Goal: Information Seeking & Learning: Learn about a topic

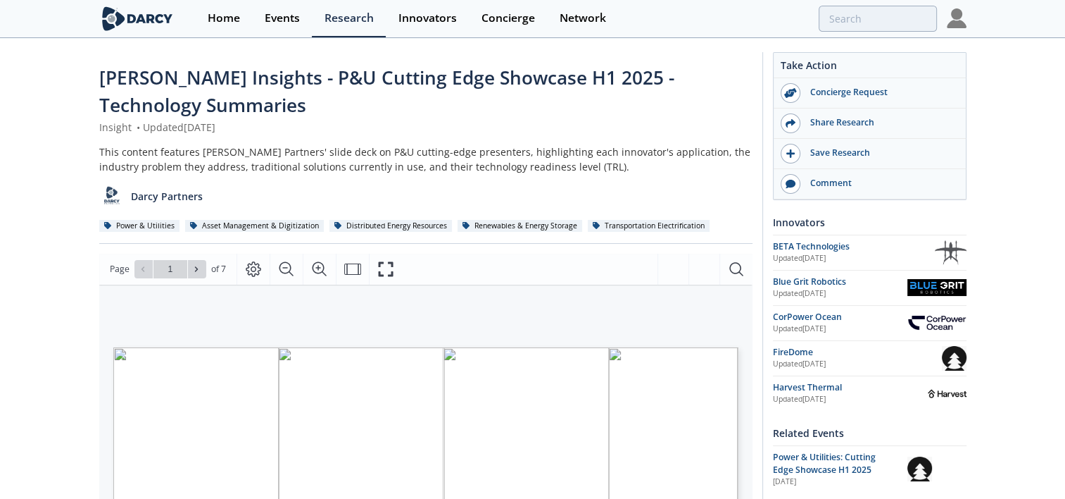
click at [954, 18] on img at bounding box center [957, 18] width 20 height 20
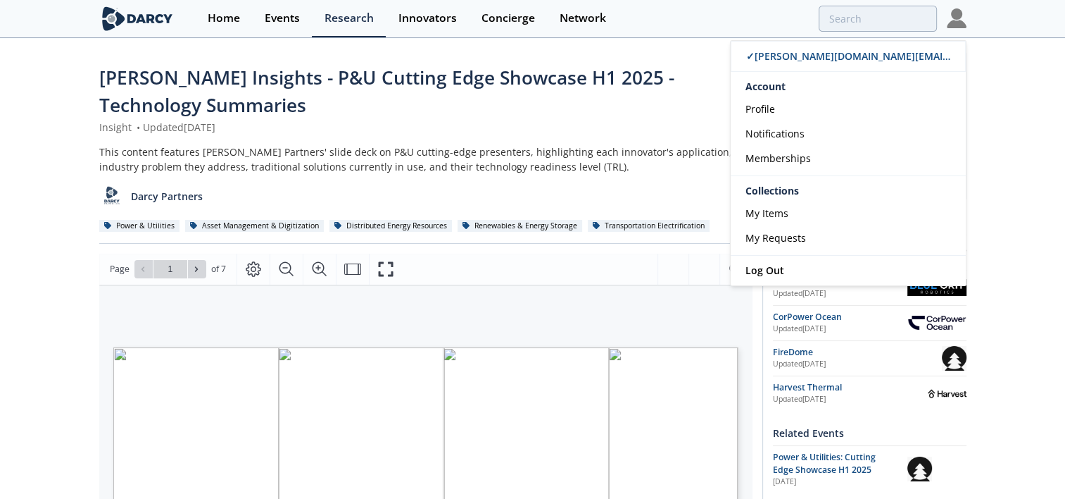
click at [525, 139] on div "Darcy Insights - P&U Cutting Edge Showcase H1 2025 - Technology Summaries Insig…" at bounding box center [425, 154] width 653 height 180
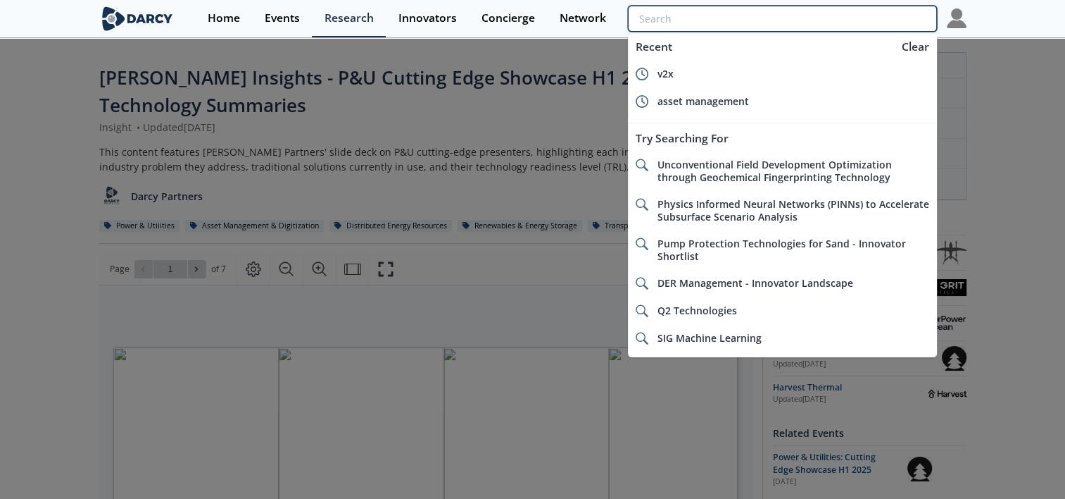
click at [875, 11] on input "search" at bounding box center [782, 19] width 308 height 26
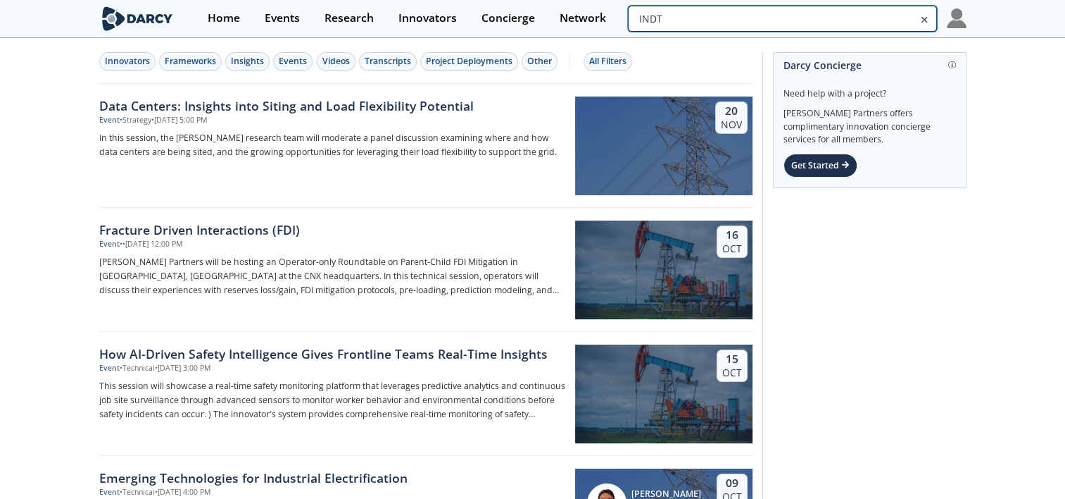
click at [840, 21] on input "INDT" at bounding box center [782, 19] width 308 height 26
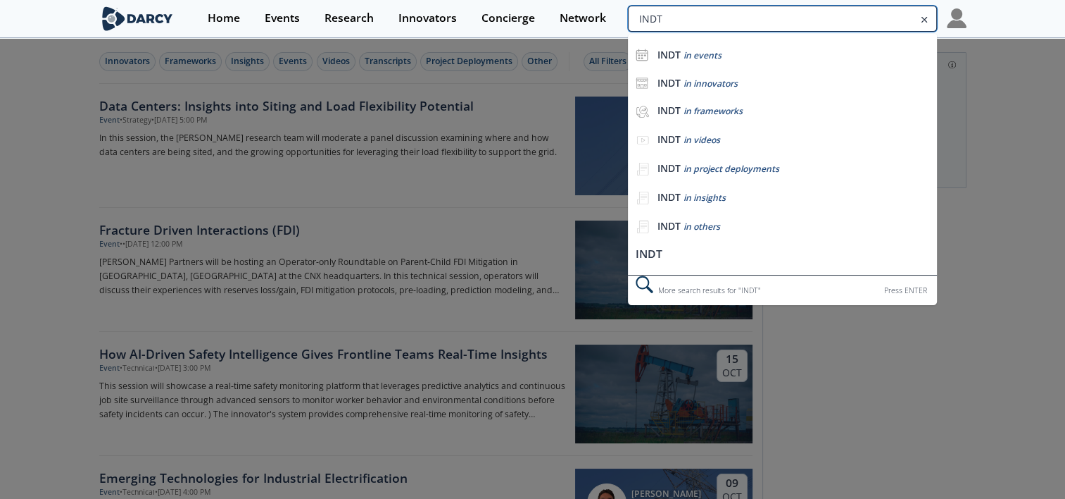
click at [840, 21] on input "INDT" at bounding box center [782, 19] width 308 height 26
type input "gridware"
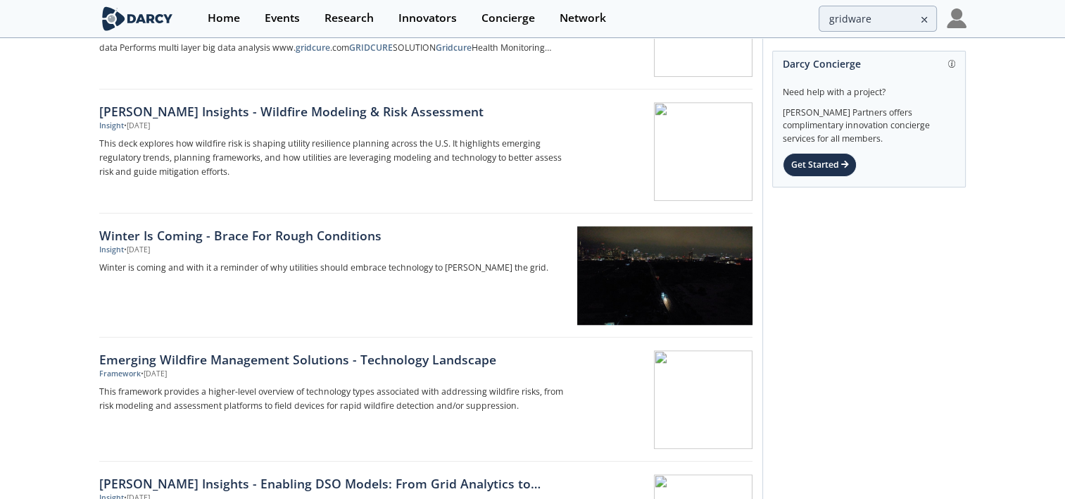
scroll to position [1197, 0]
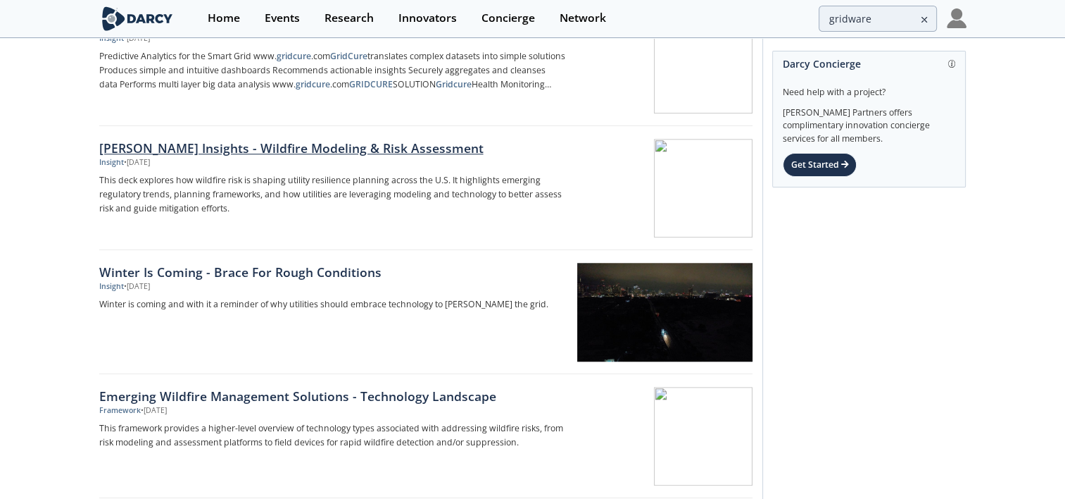
drag, startPoint x: 346, startPoint y: 149, endPoint x: 245, endPoint y: 202, distance: 114.3
click at [245, 202] on p "This deck explores how wildfire risk is shaping utility resilience planning acr…" at bounding box center [332, 194] width 466 height 42
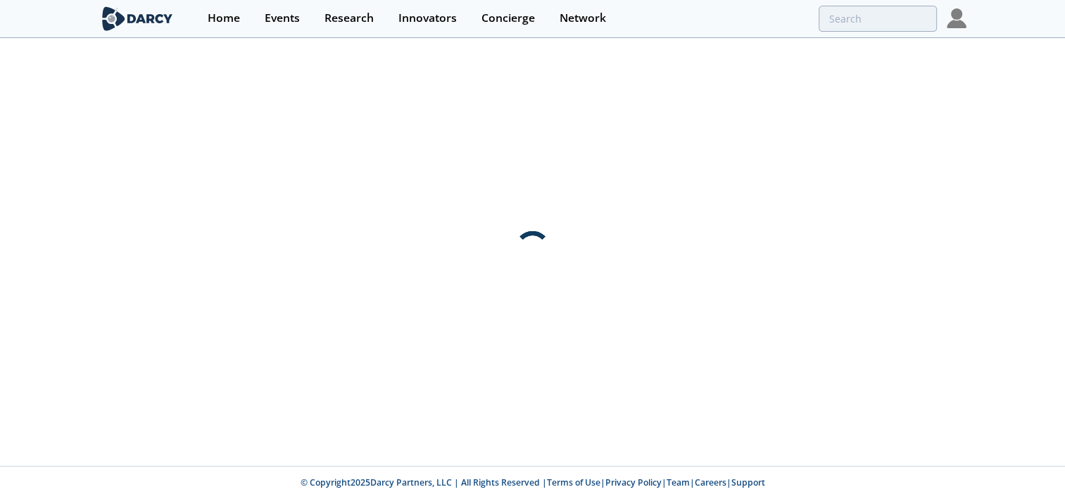
scroll to position [0, 0]
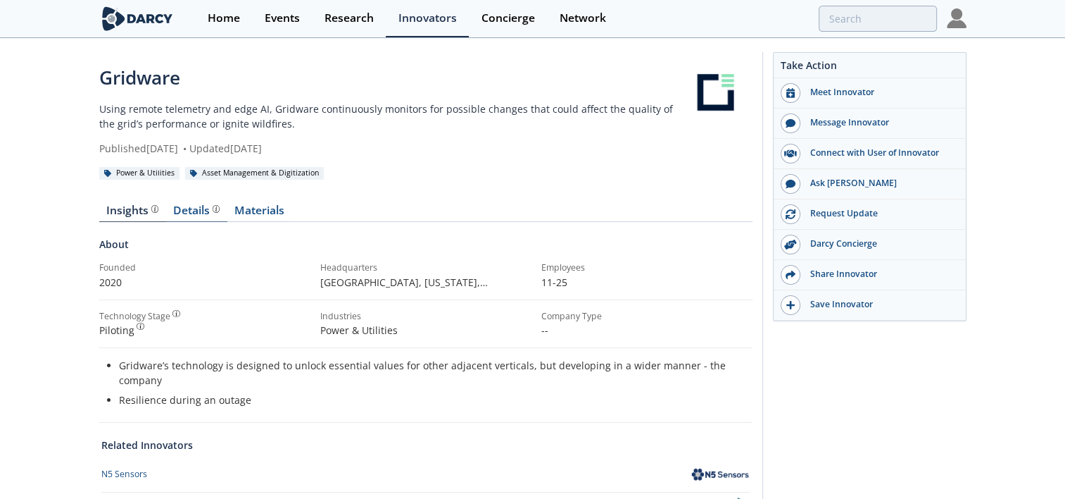
click at [197, 208] on div "Details" at bounding box center [196, 210] width 46 height 11
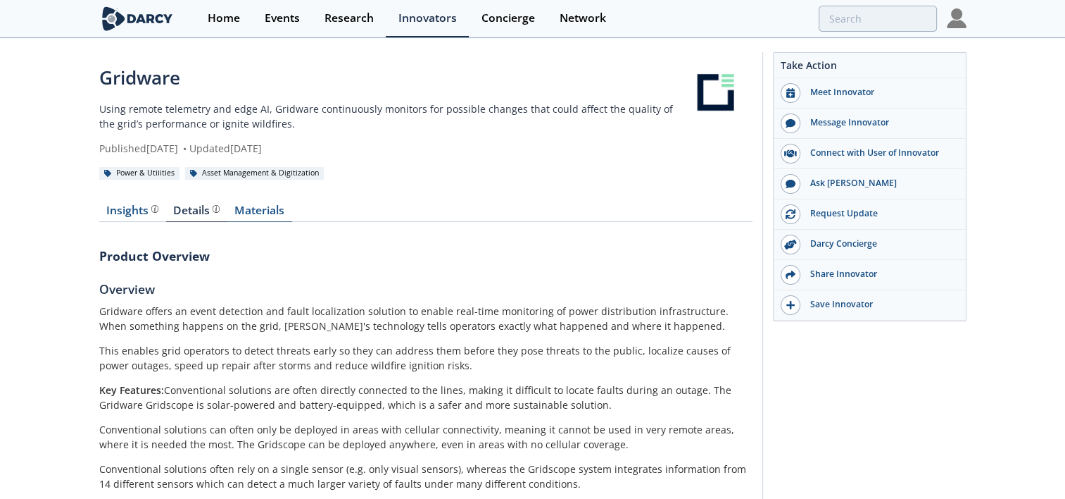
click at [256, 209] on link "Materials" at bounding box center [259, 213] width 65 height 17
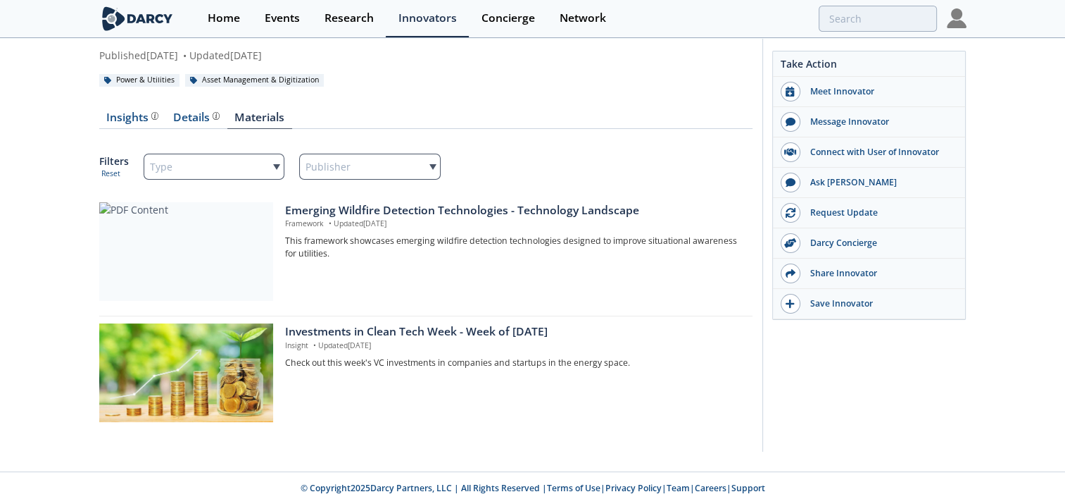
scroll to position [98, 0]
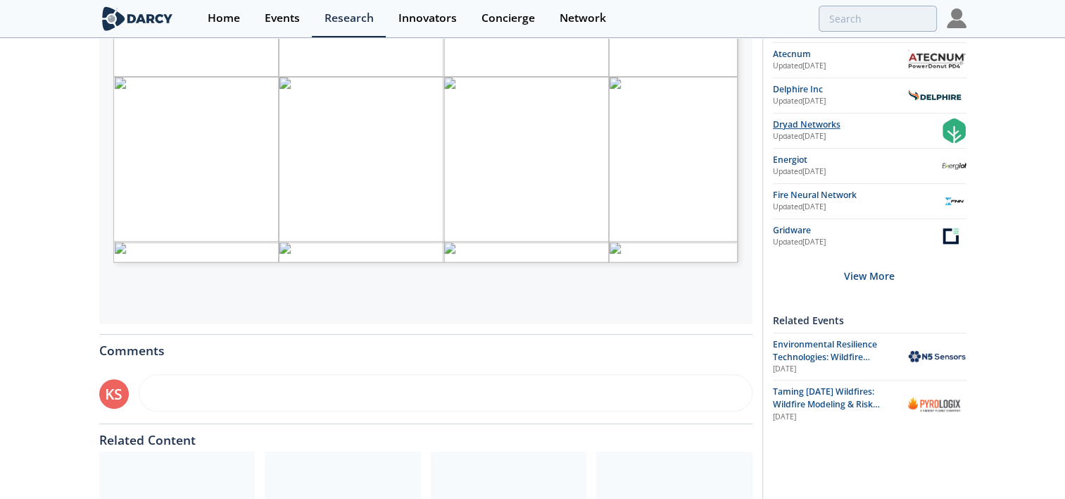
scroll to position [422, 0]
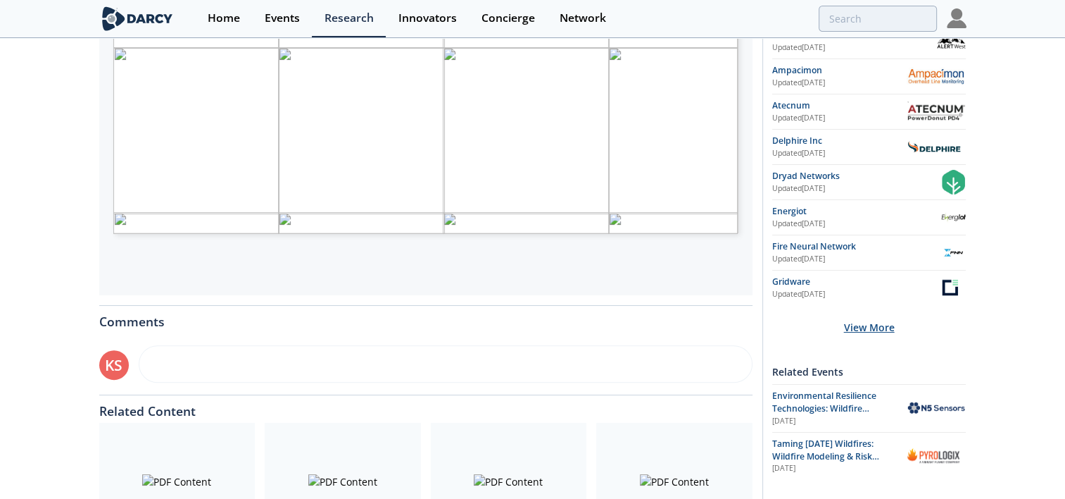
click at [874, 320] on div "View More" at bounding box center [869, 327] width 194 height 44
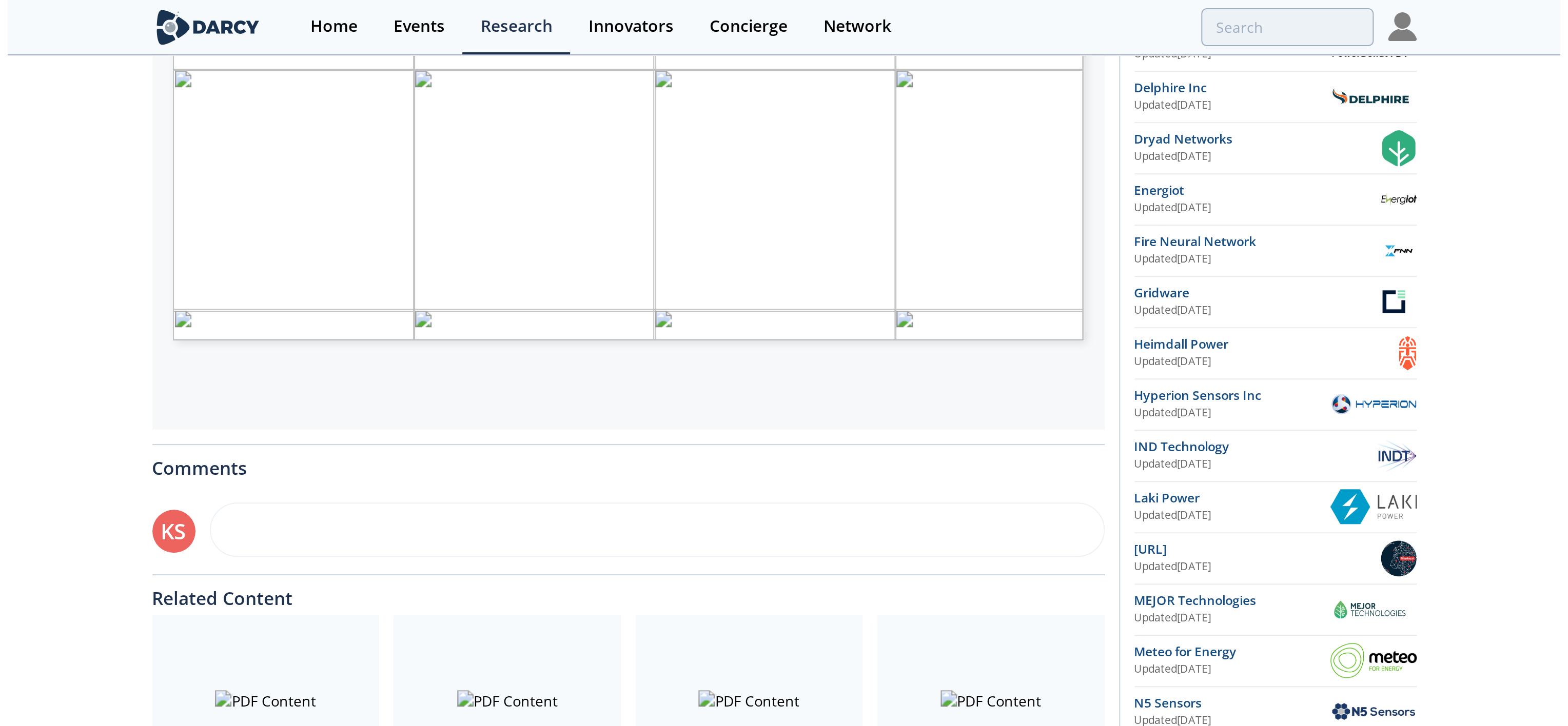
scroll to position [176, 0]
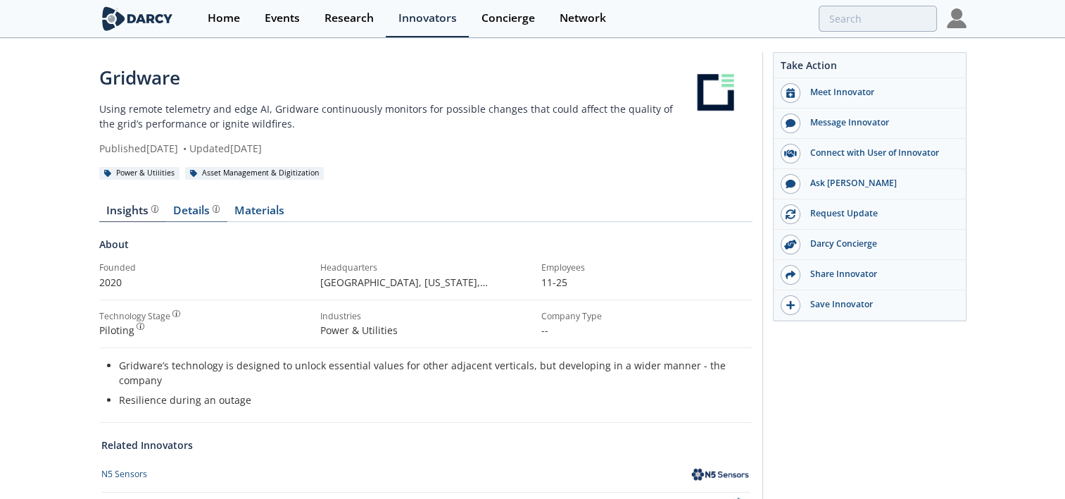
click at [194, 208] on div "Details" at bounding box center [196, 210] width 46 height 11
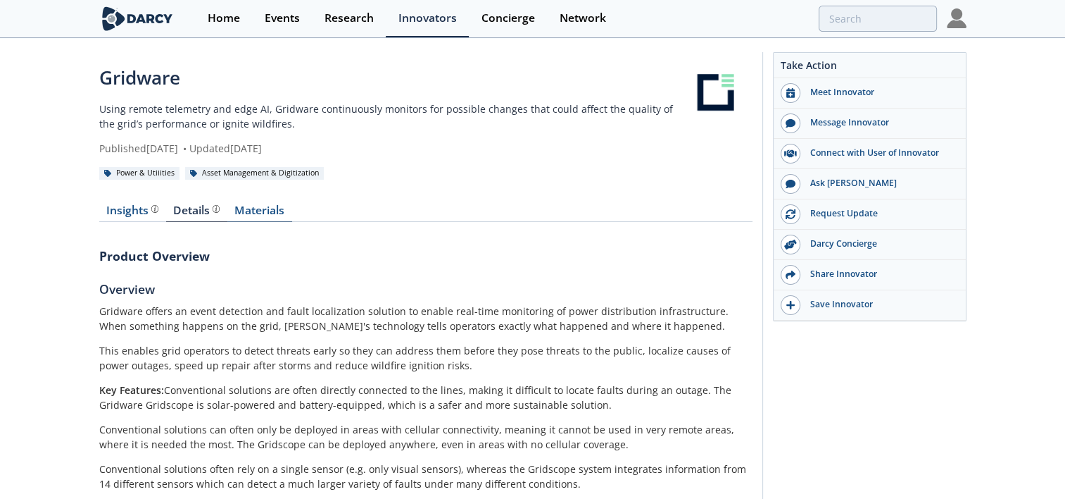
click at [282, 213] on link "Materials" at bounding box center [259, 213] width 65 height 17
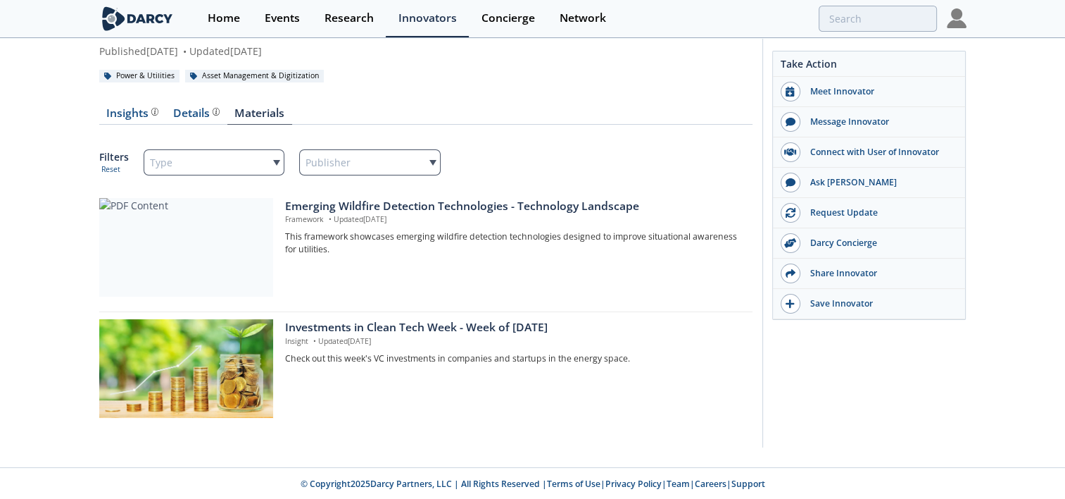
scroll to position [98, 0]
click at [145, 109] on div "Insights The Darcy Research team’s summarized opinion of the innovator, the com…" at bounding box center [132, 112] width 52 height 11
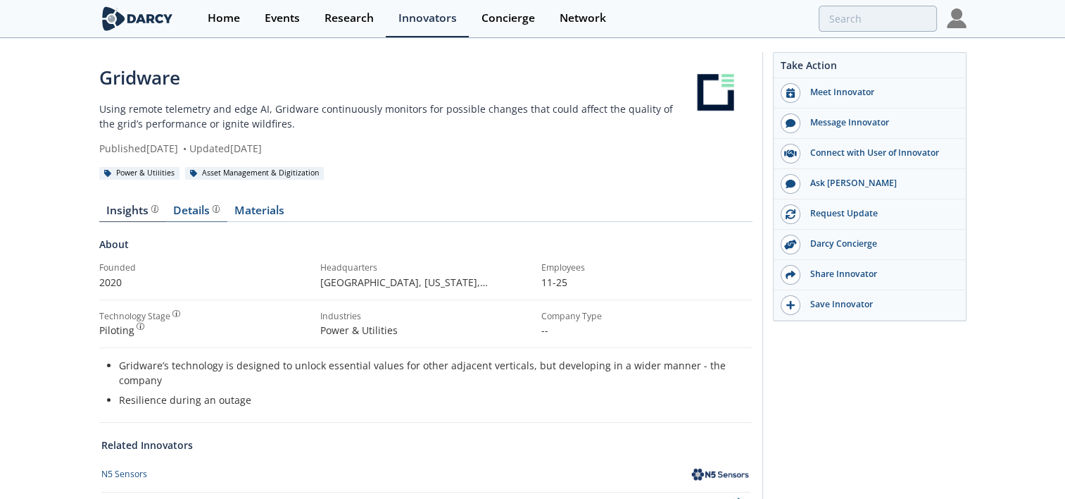
click at [194, 205] on div "Details Product overview, business model, technology and applications as added …" at bounding box center [196, 210] width 46 height 11
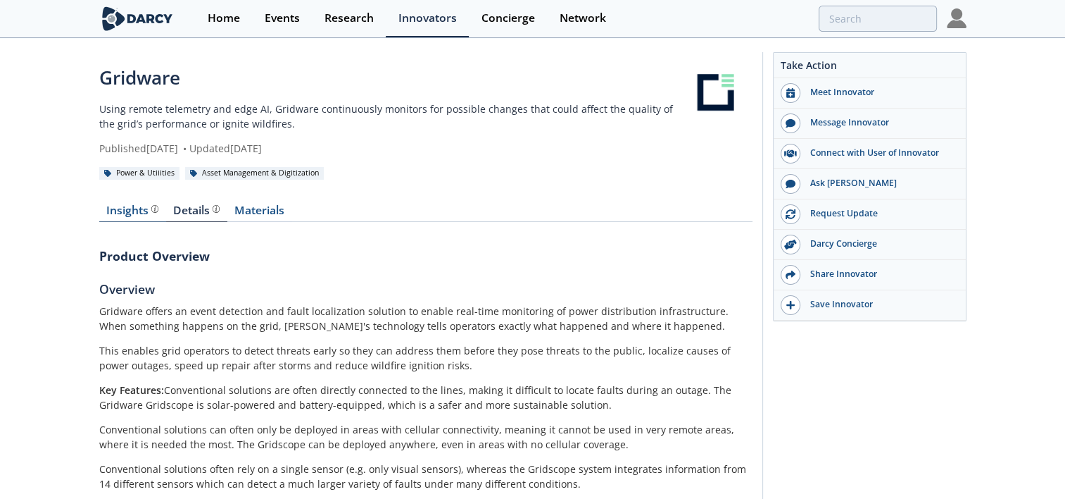
click at [127, 209] on div "Insights The Darcy Research team’s summarized opinion of the innovator, the com…" at bounding box center [132, 210] width 52 height 11
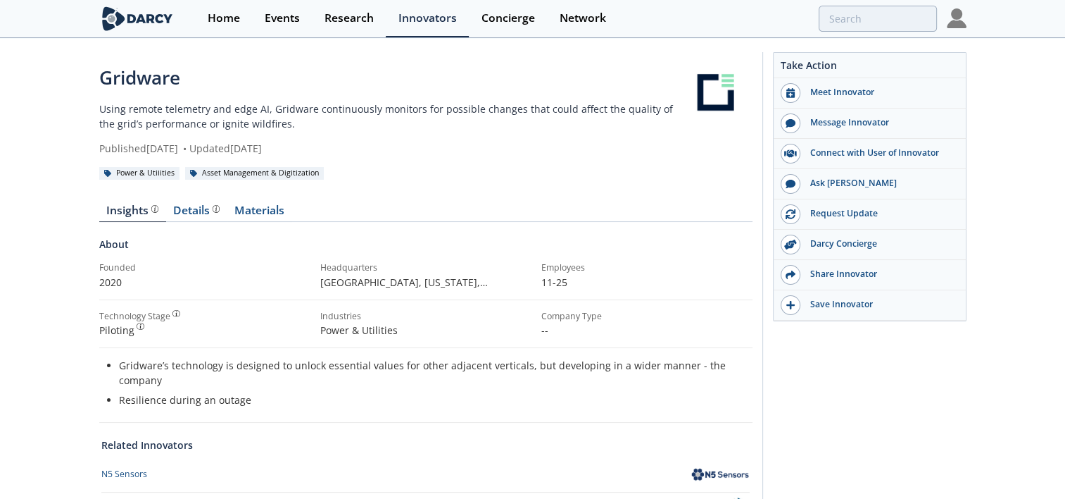
click at [874, 402] on div "Take Action Meet Innovator Message Innovator Connect with User of Innovator Ask…" at bounding box center [865, 308] width 204 height 512
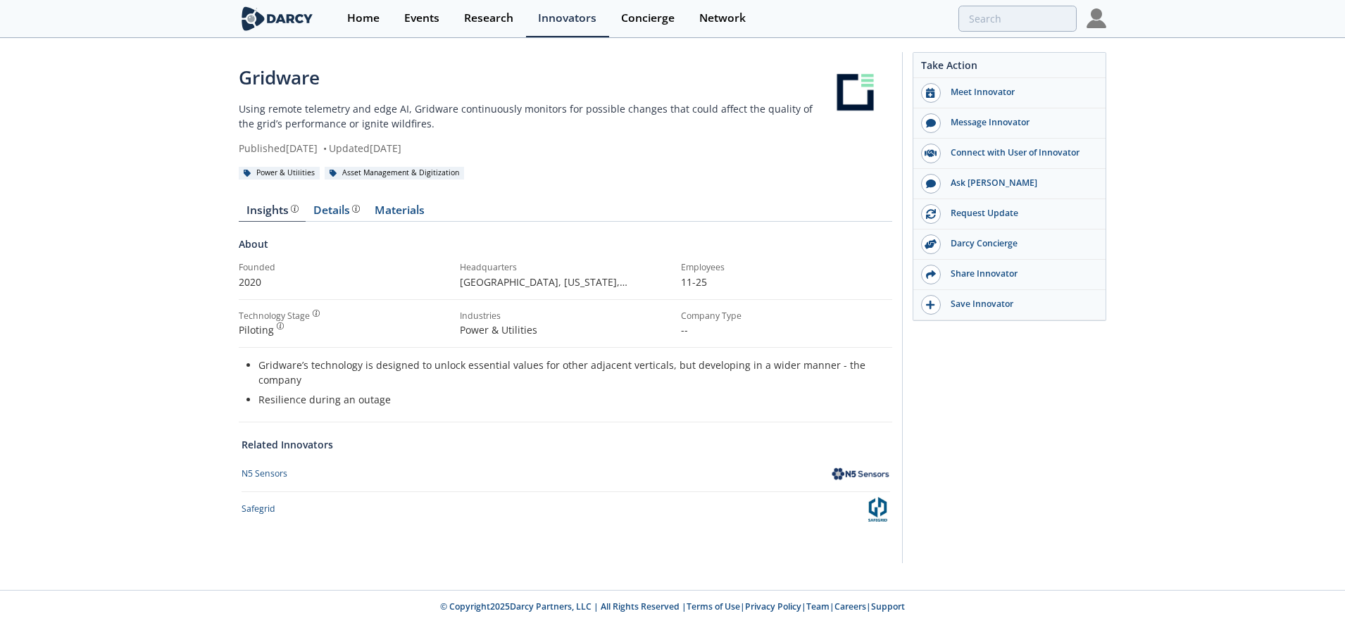
click at [1075, 410] on div "Gridware Using remote telemetry and edge AI, Gridware continuously monitors for…" at bounding box center [672, 311] width 1345 height 544
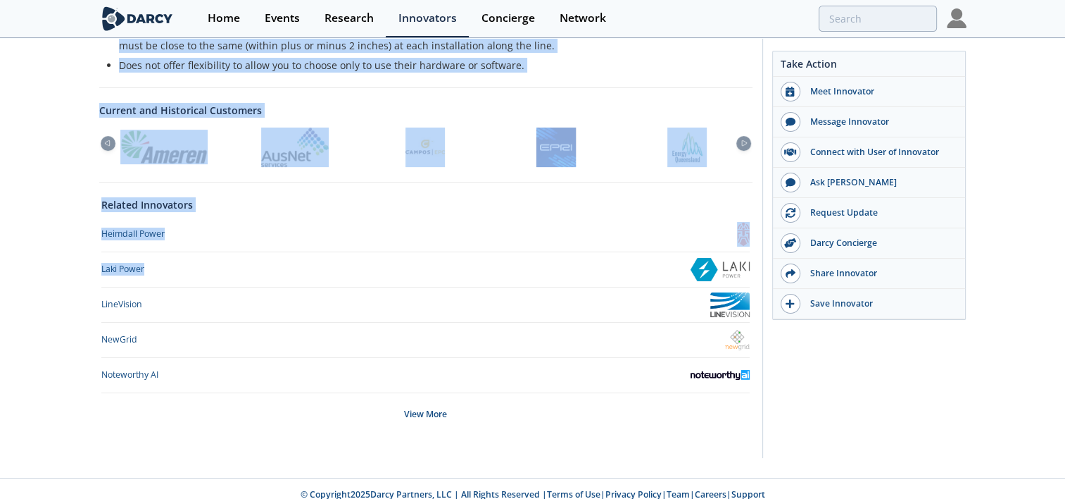
scroll to position [522, 0]
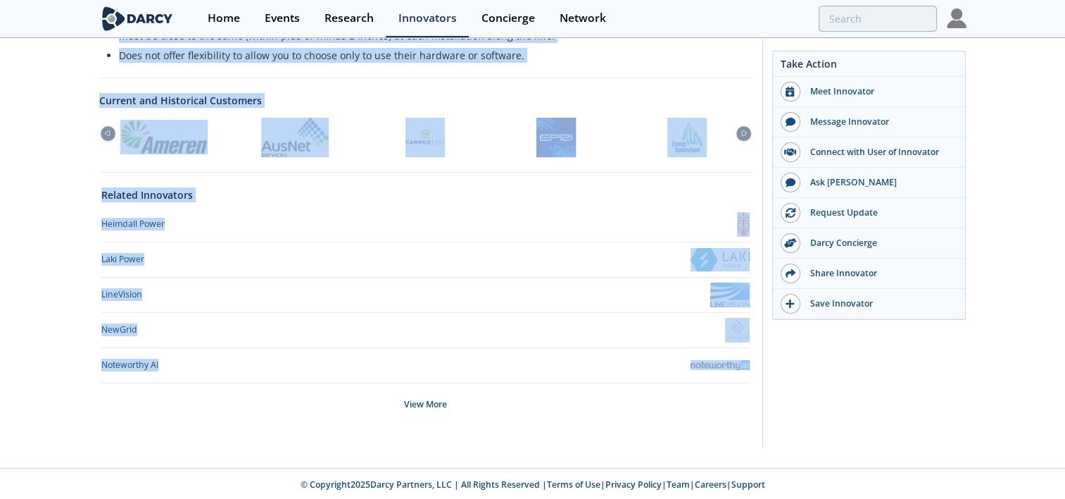
drag, startPoint x: 103, startPoint y: 76, endPoint x: 130, endPoint y: 425, distance: 350.3
drag, startPoint x: 130, startPoint y: 425, endPoint x: 42, endPoint y: 352, distance: 114.5
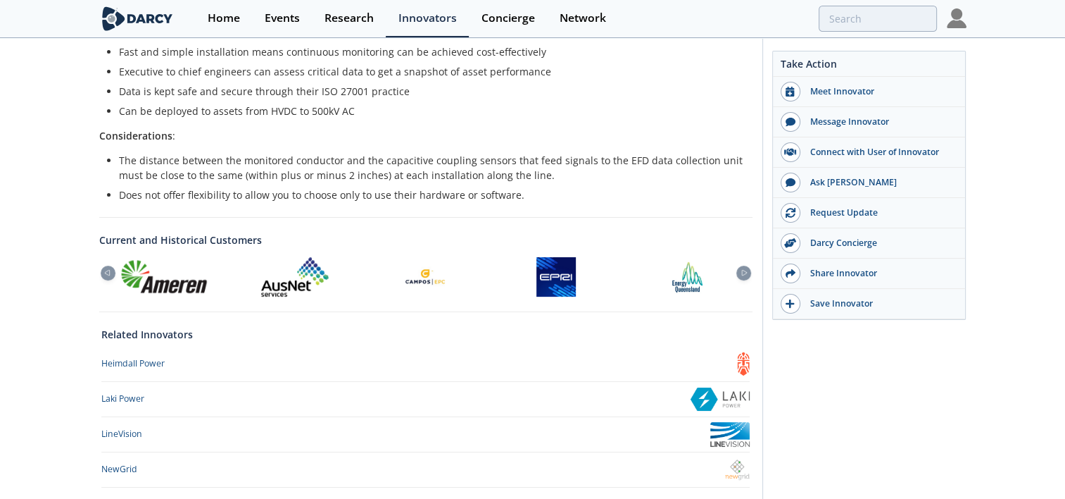
scroll to position [381, 0]
click at [746, 272] on icon at bounding box center [744, 274] width 17 height 6
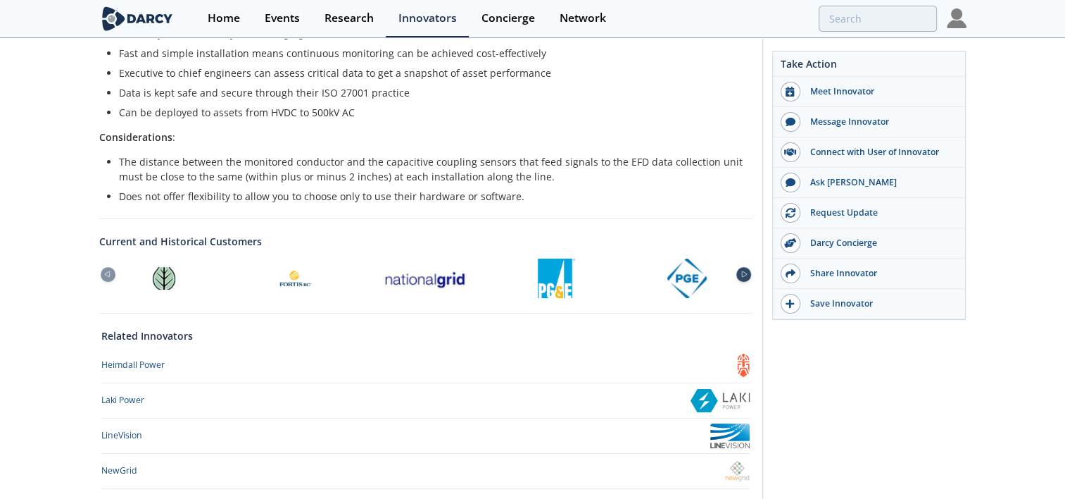
click at [746, 272] on icon at bounding box center [744, 274] width 17 height 6
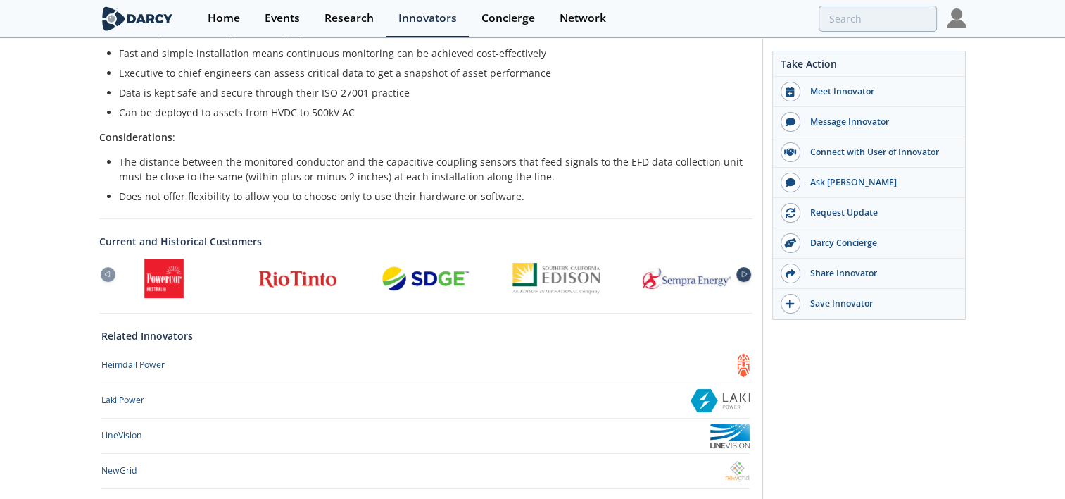
click at [746, 272] on icon at bounding box center [744, 274] width 17 height 6
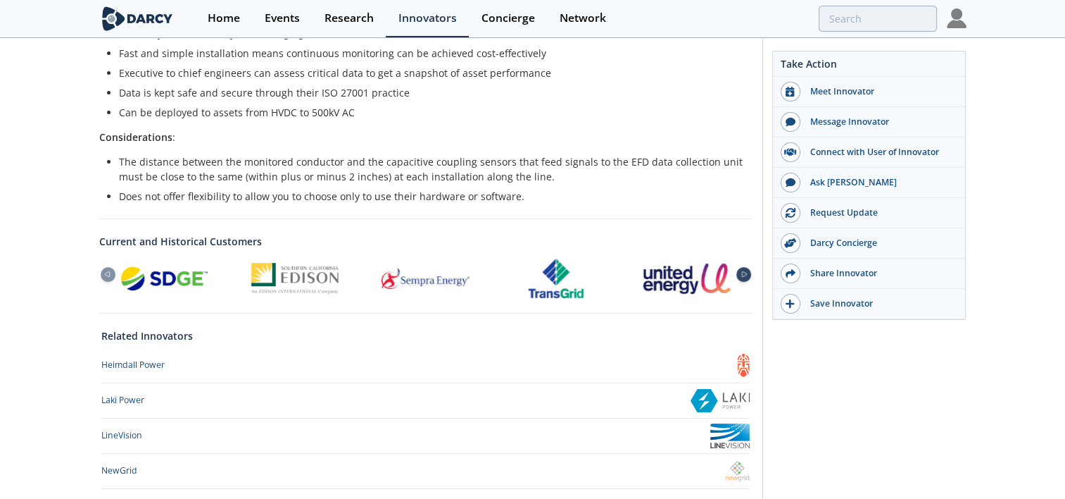
click at [746, 272] on icon at bounding box center [744, 274] width 17 height 6
click at [107, 272] on icon at bounding box center [107, 275] width 5 height 6
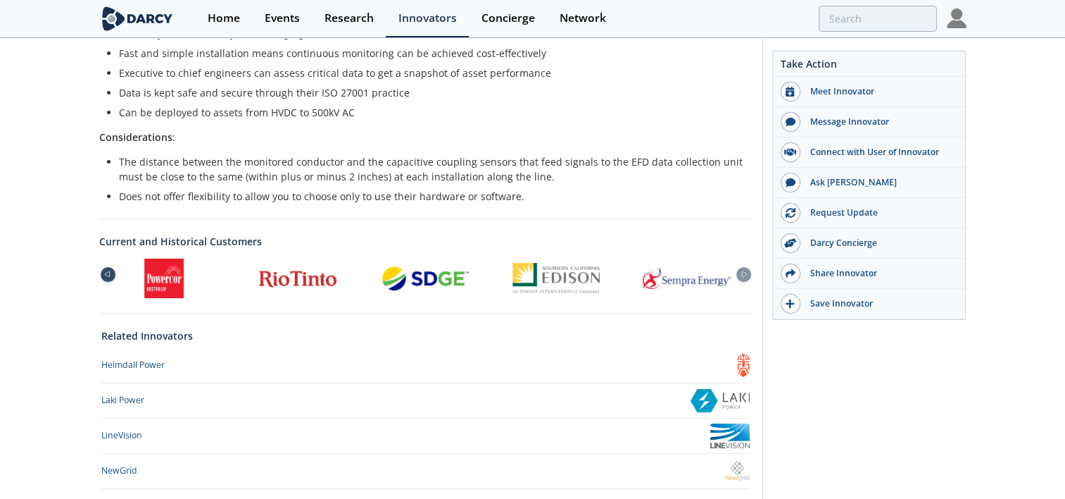
click at [107, 272] on icon at bounding box center [107, 275] width 5 height 6
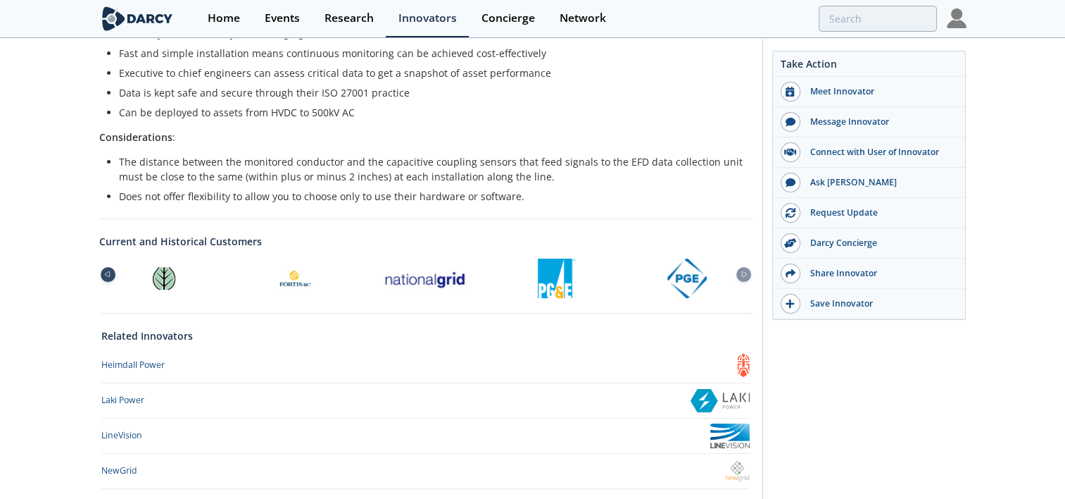
click at [107, 272] on icon at bounding box center [107, 275] width 5 height 6
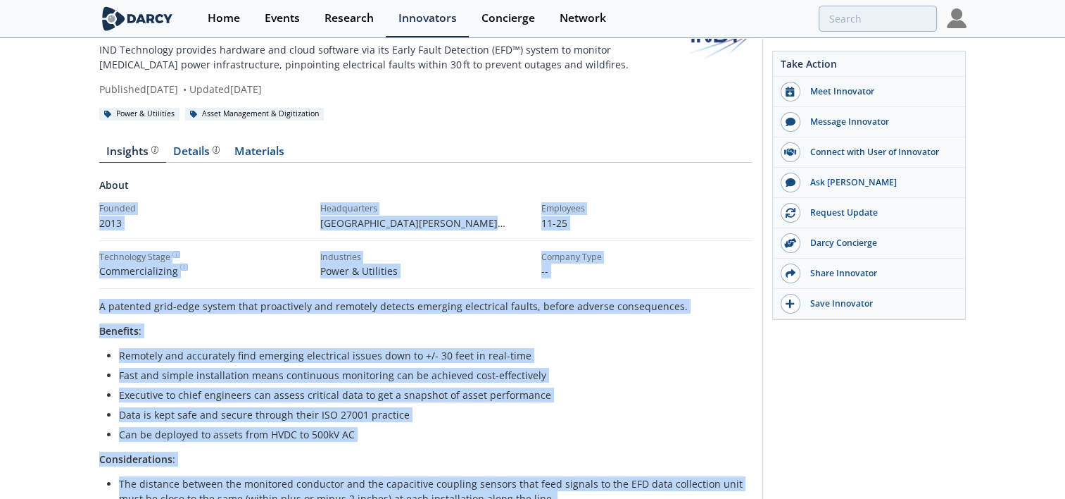
scroll to position [29, 0]
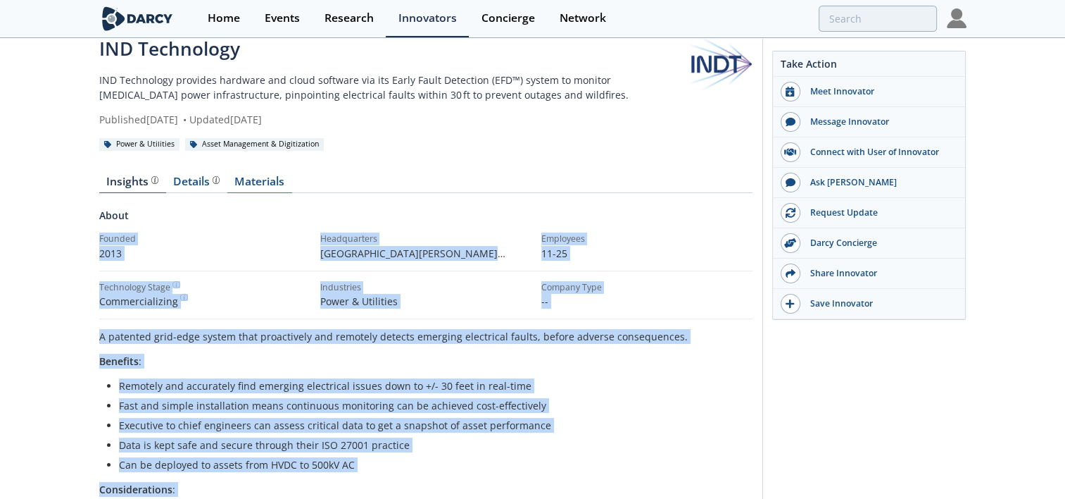
drag, startPoint x: 560, startPoint y: 194, endPoint x: 248, endPoint y: 180, distance: 312.9
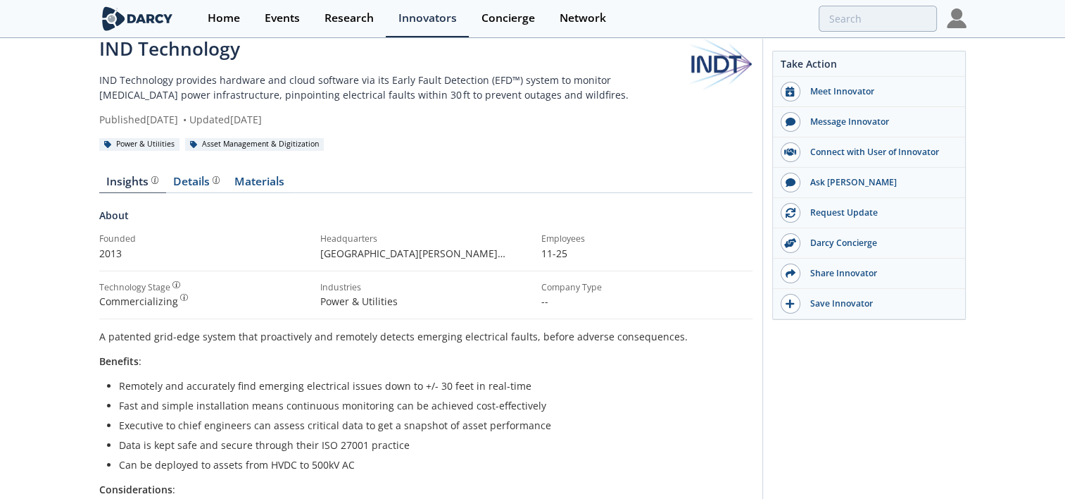
click at [34, 191] on div "IND Technology IND Technology provides hardware and cloud software via its Earl…" at bounding box center [532, 486] width 1065 height 950
click at [196, 179] on div "Details" at bounding box center [196, 181] width 46 height 11
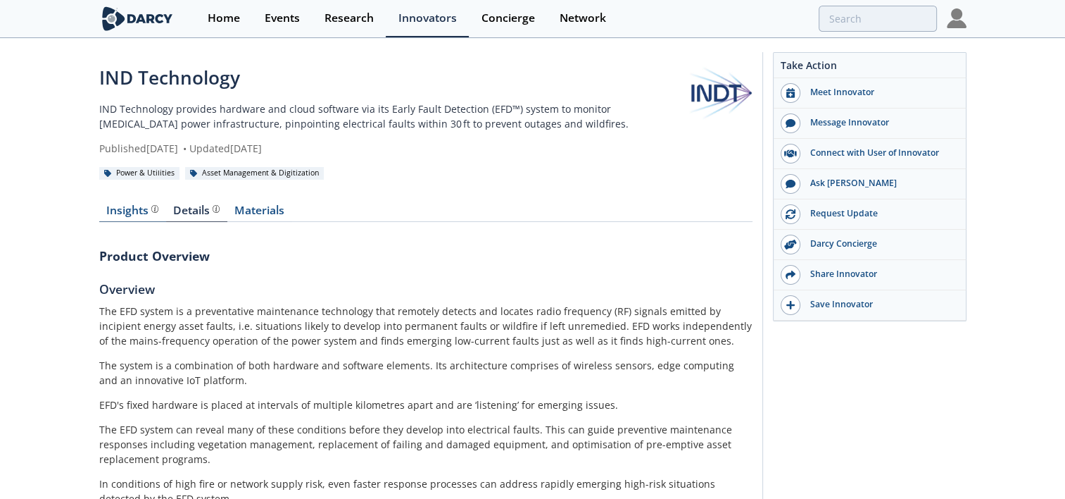
click at [123, 211] on div "Insights" at bounding box center [132, 210] width 52 height 11
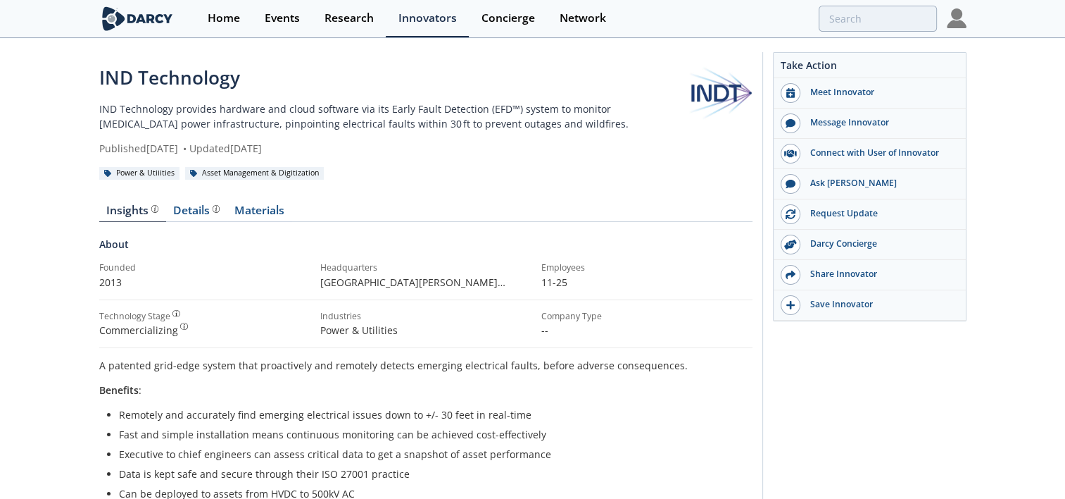
click at [337, 427] on li "Fast and simple installation means continuous monitoring can be achieved cost-e…" at bounding box center [431, 434] width 624 height 15
click at [199, 216] on div "Details" at bounding box center [196, 210] width 46 height 11
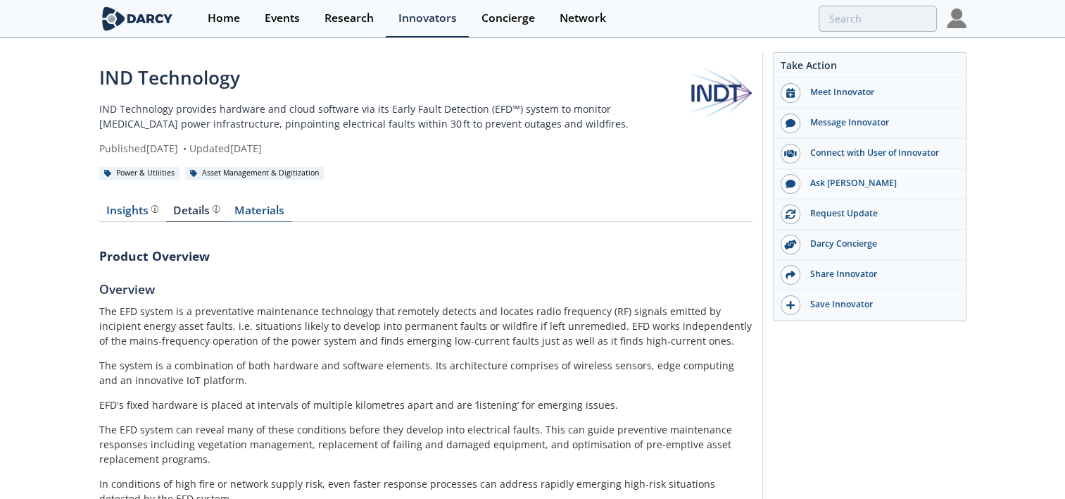
click at [257, 215] on link "Materials" at bounding box center [259, 213] width 65 height 17
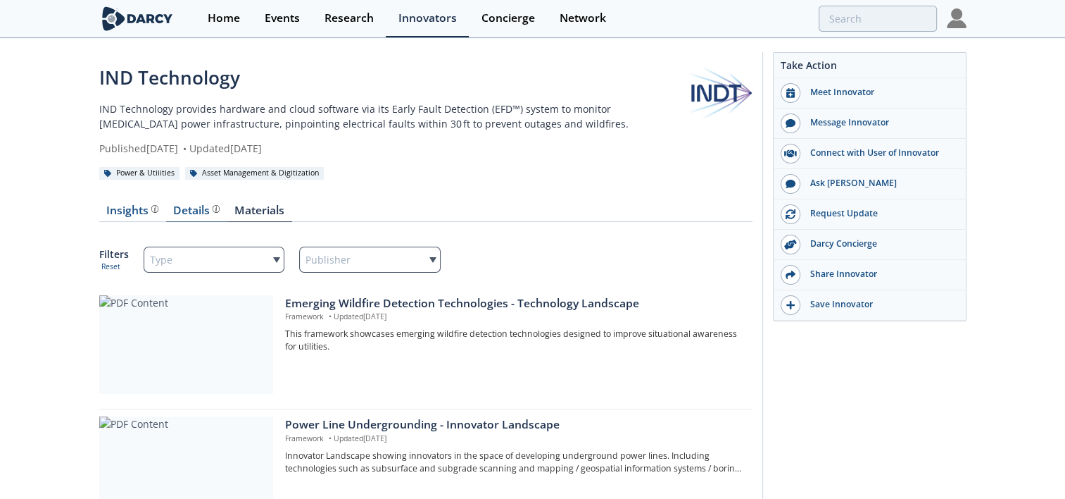
click at [200, 213] on div "Details" at bounding box center [196, 210] width 46 height 11
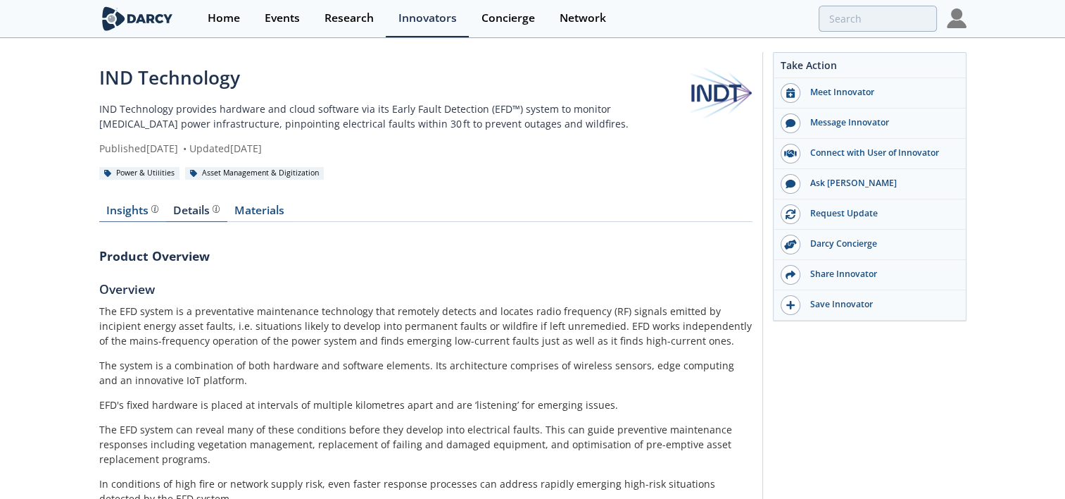
click at [130, 209] on div "Insights" at bounding box center [132, 210] width 52 height 11
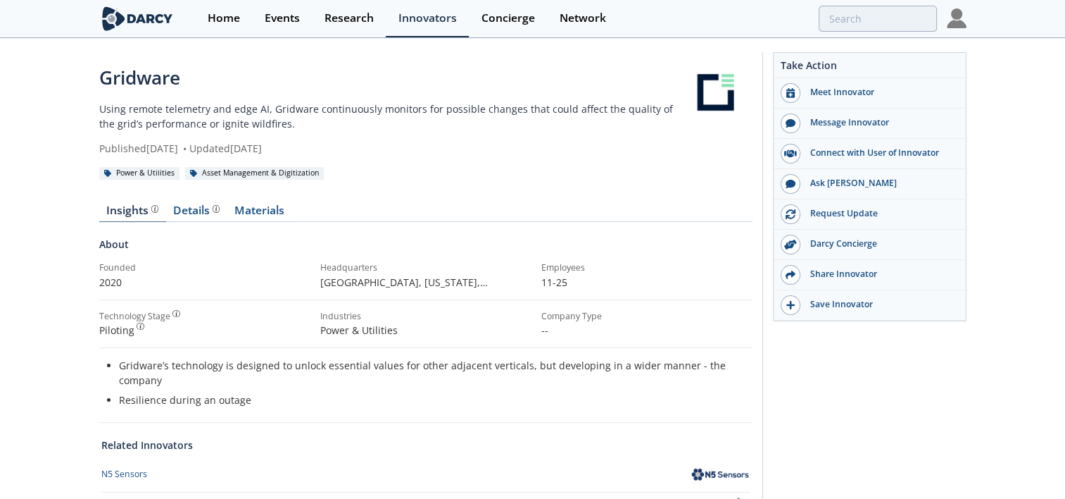
click at [118, 211] on div "Insights" at bounding box center [132, 210] width 52 height 11
